Goal: Task Accomplishment & Management: Manage account settings

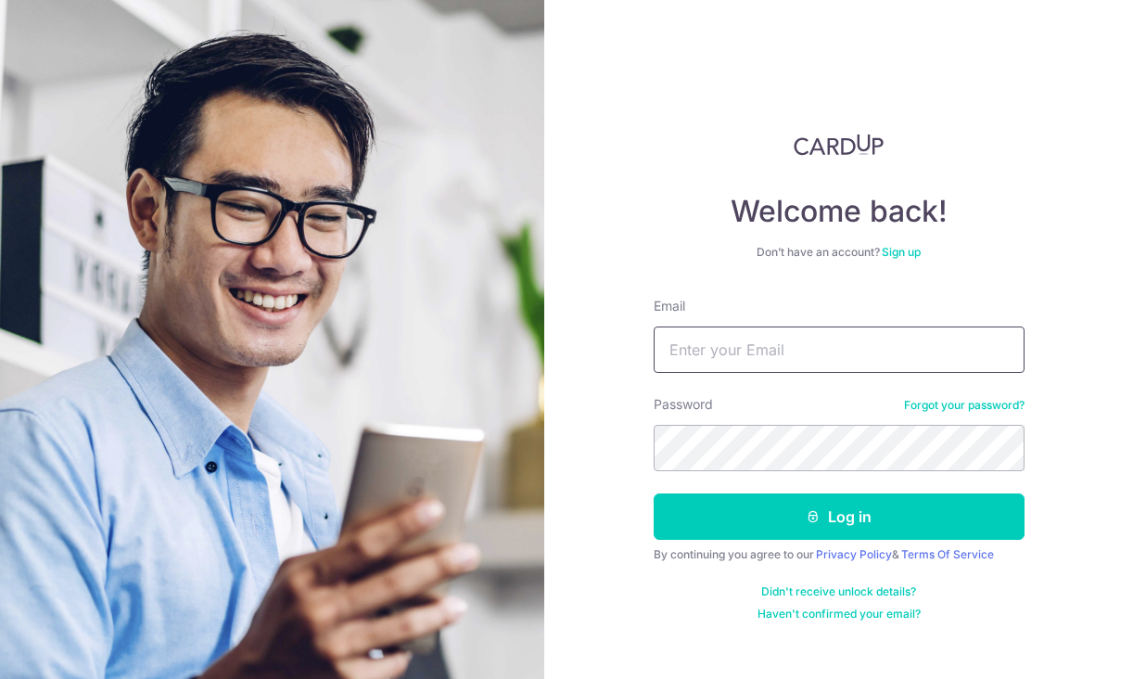
type input "salcarroll76@gmail.com"
click at [838, 516] on button "Log in" at bounding box center [839, 516] width 371 height 46
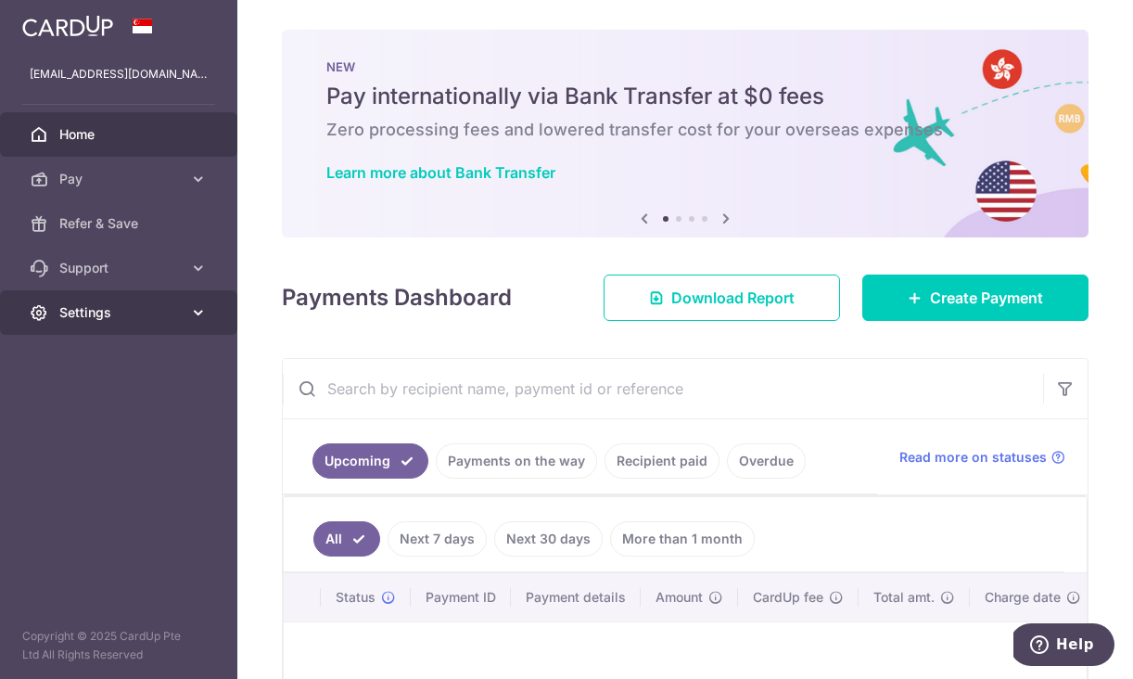
click at [202, 312] on icon at bounding box center [198, 312] width 19 height 19
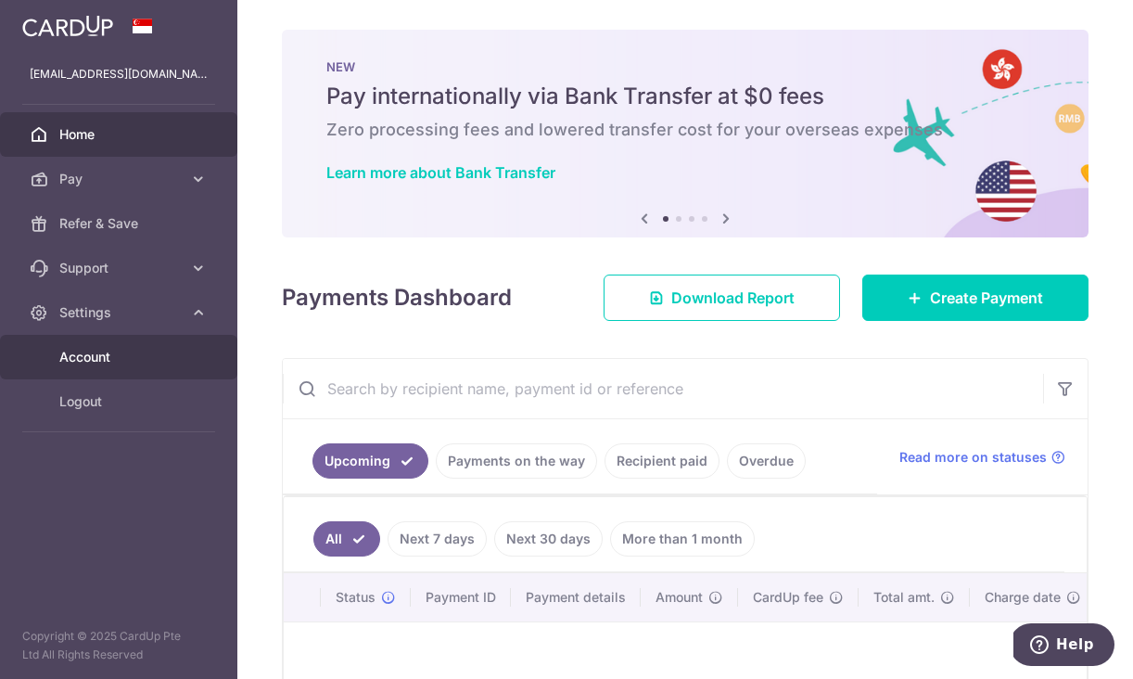
drag, startPoint x: 80, startPoint y: 407, endPoint x: 134, endPoint y: 375, distance: 63.6
click at [80, 407] on span "Logout" at bounding box center [120, 401] width 122 height 19
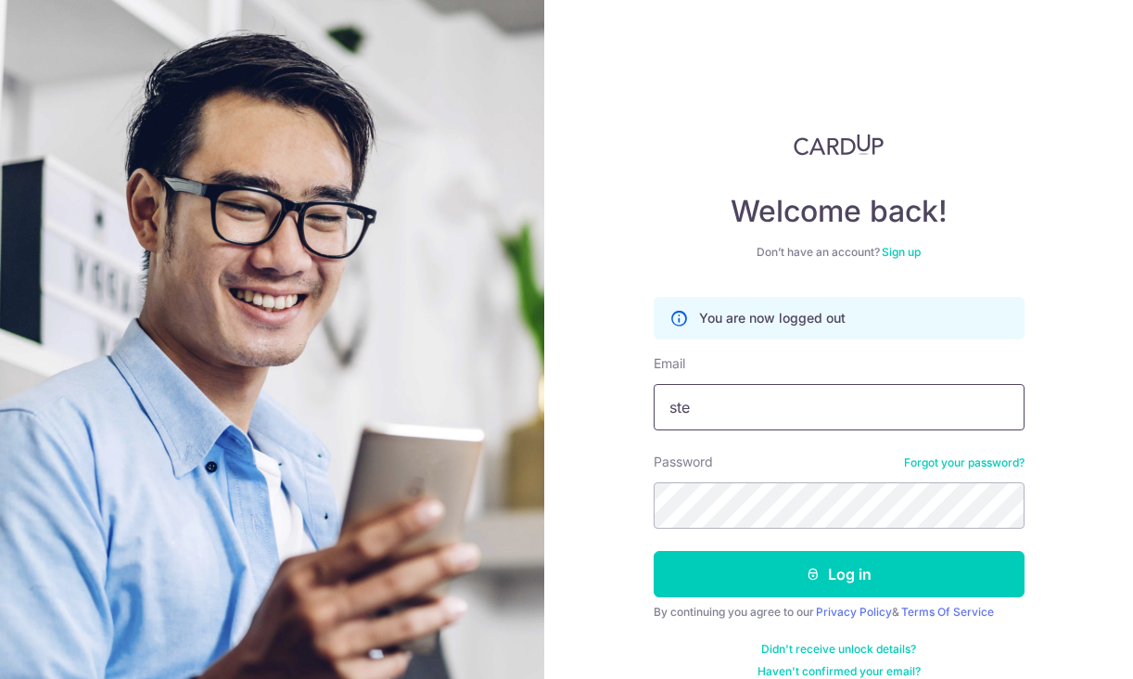
type input "[EMAIL_ADDRESS][DOMAIN_NAME]"
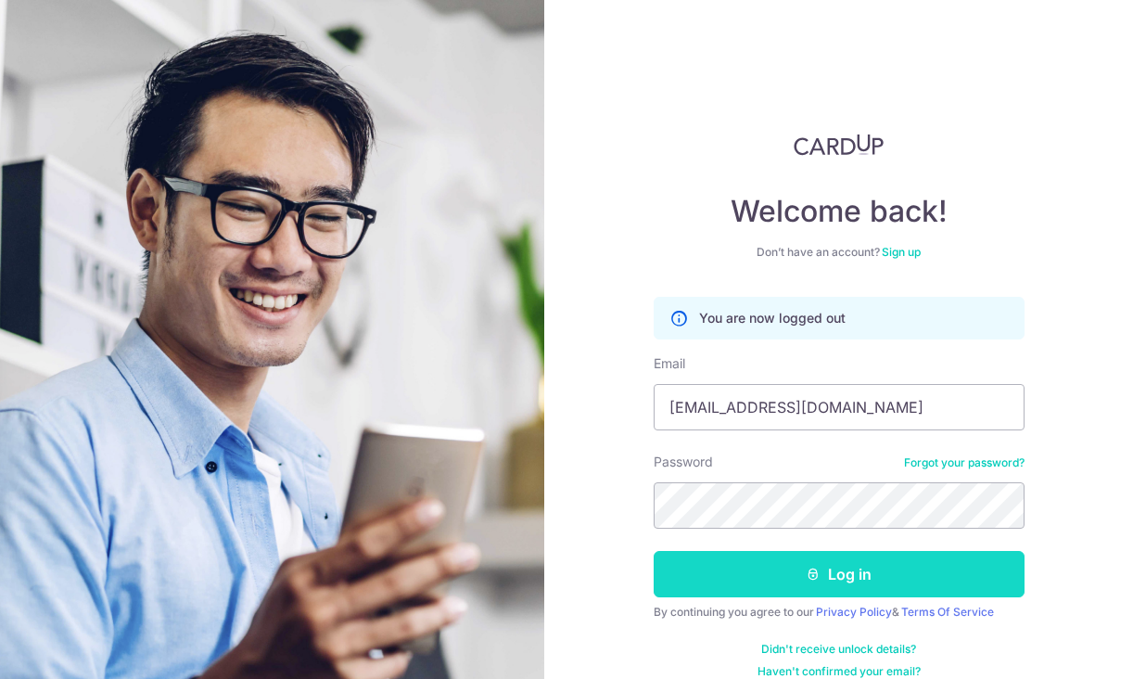
click at [778, 580] on button "Log in" at bounding box center [839, 574] width 371 height 46
